Goal: Task Accomplishment & Management: Manage account settings

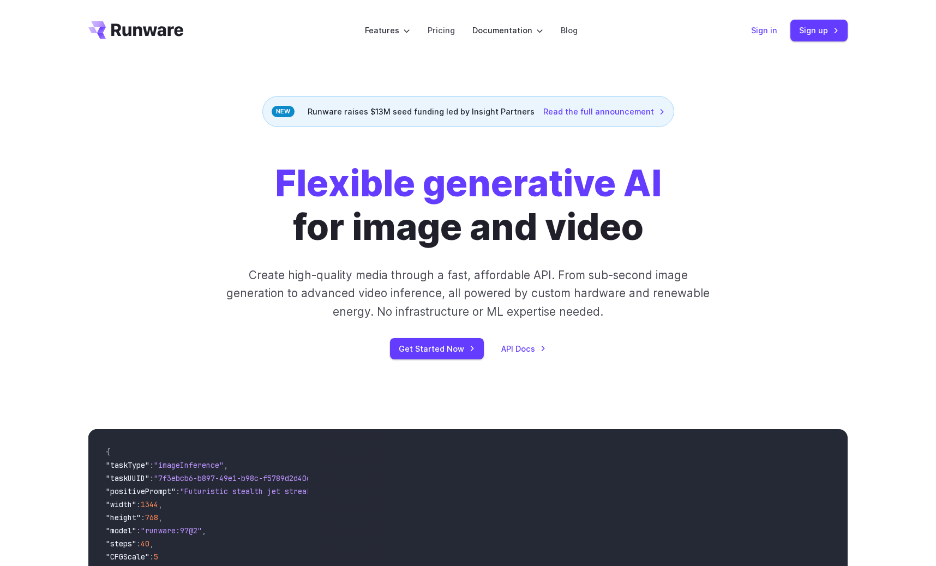
click at [767, 29] on link "Sign in" at bounding box center [764, 30] width 26 height 13
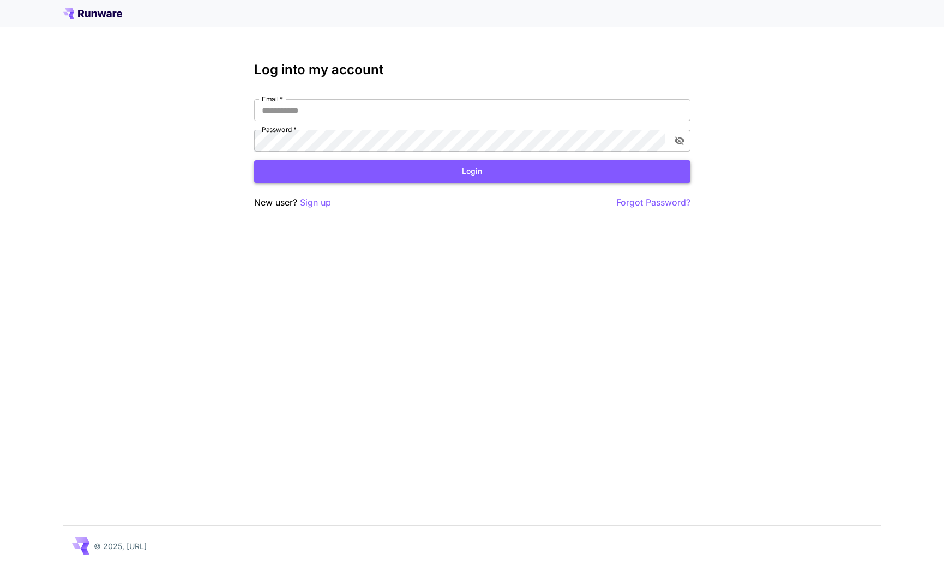
type input "**********"
click at [376, 178] on button "Login" at bounding box center [472, 171] width 436 height 22
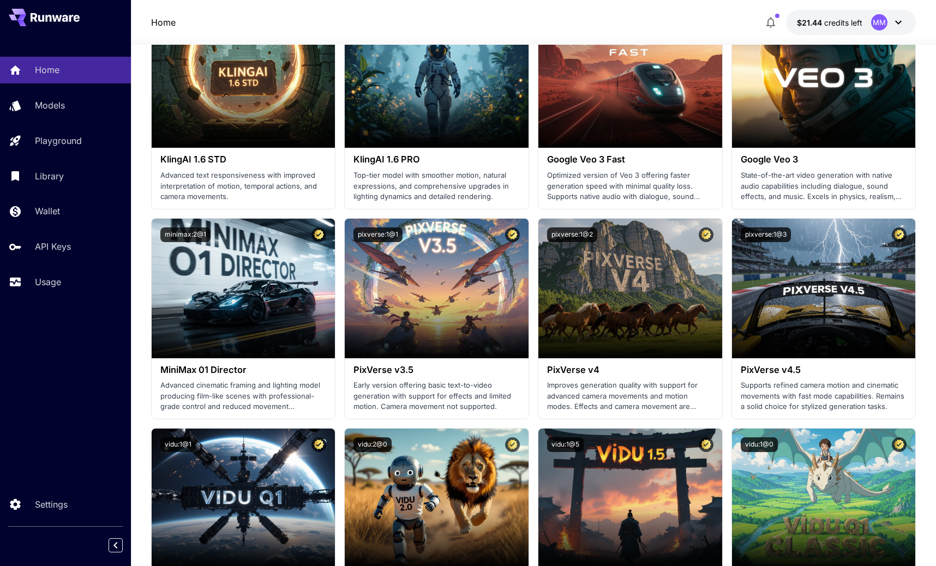
scroll to position [806, 0]
